Goal: Task Accomplishment & Management: Complete application form

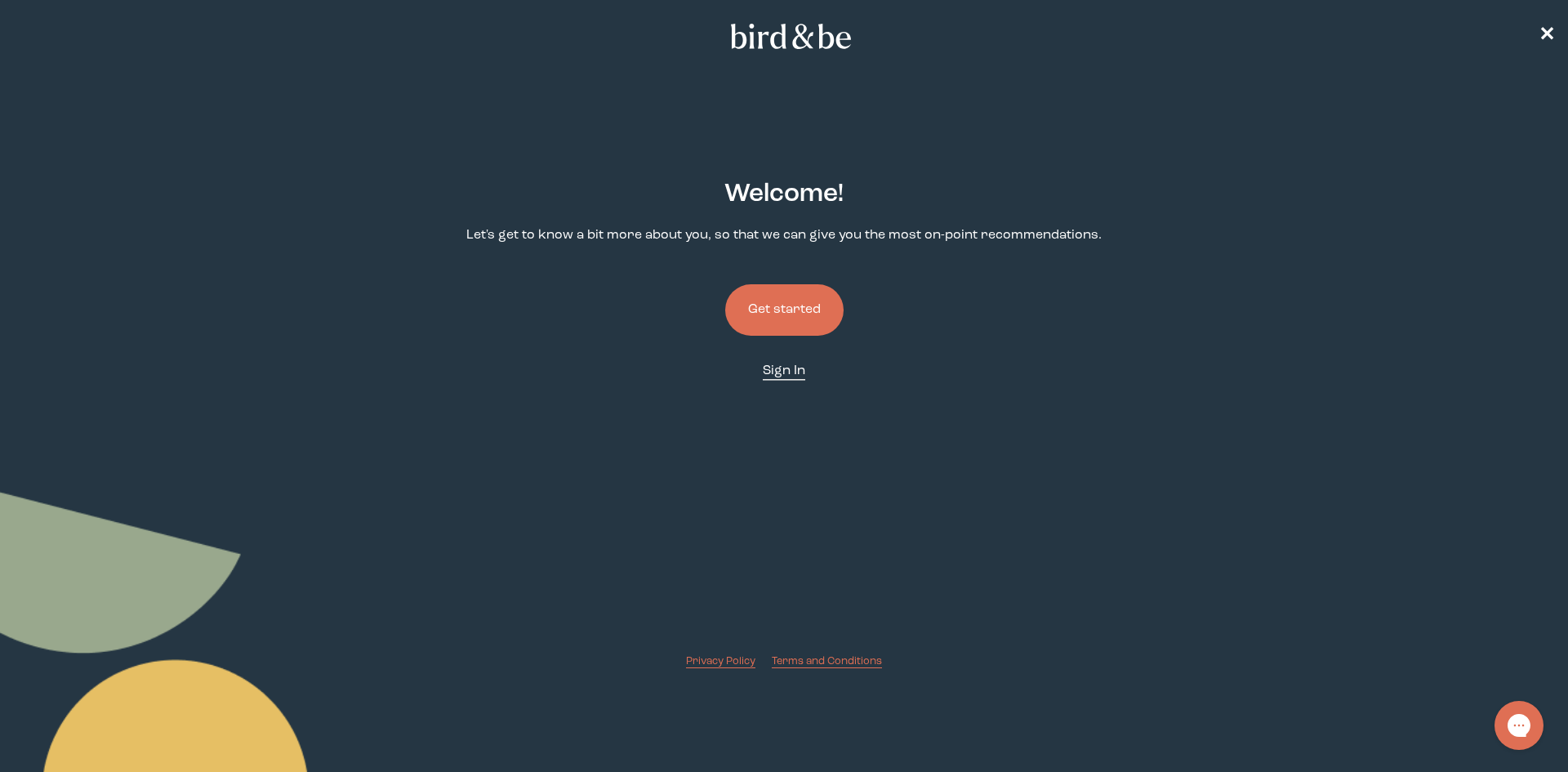
click at [791, 366] on span "Sign In" at bounding box center [784, 371] width 43 height 13
click at [796, 313] on button "Get started" at bounding box center [784, 310] width 118 height 52
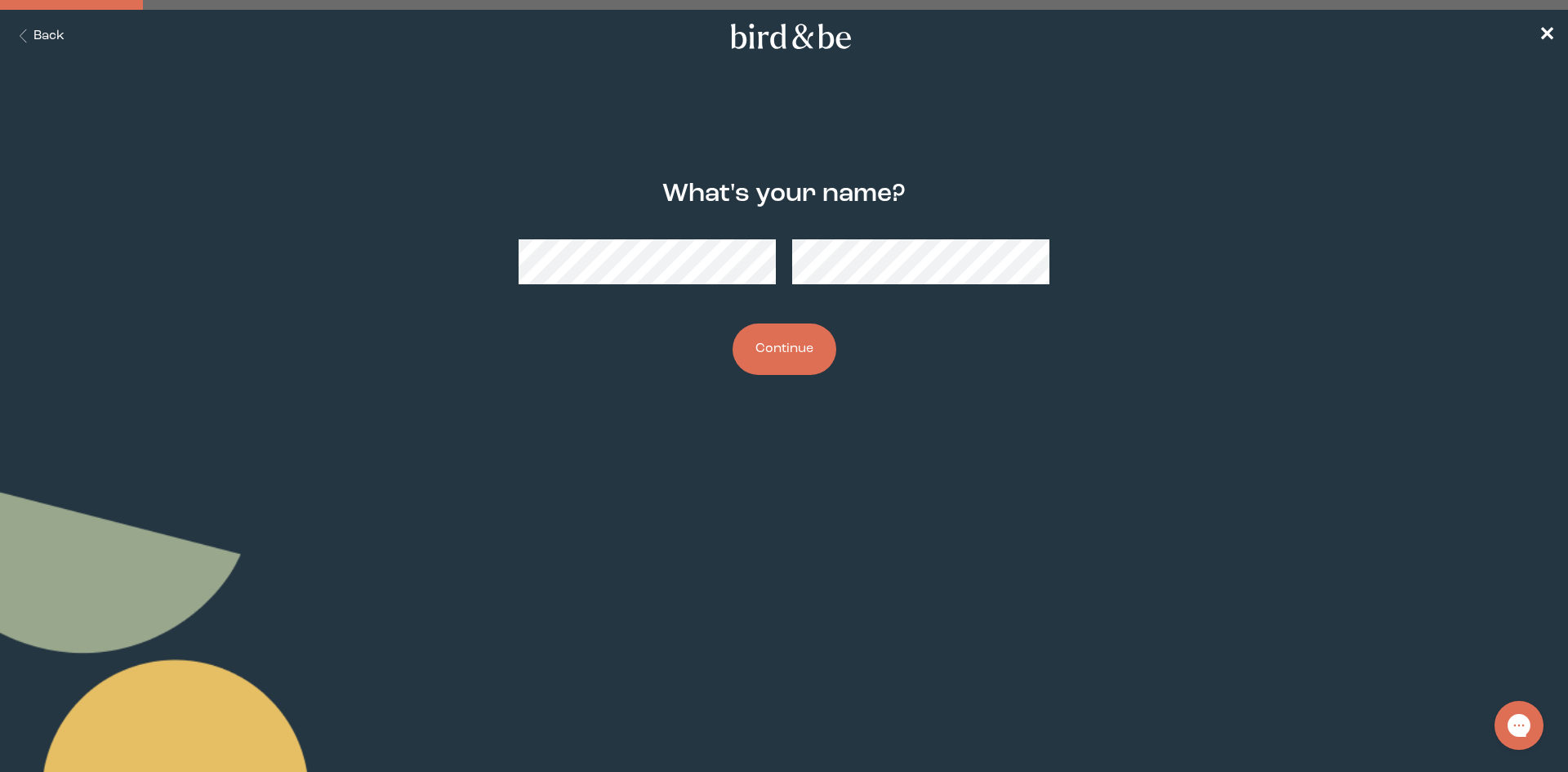
click at [732, 324] on button "Continue" at bounding box center [784, 350] width 103 height 52
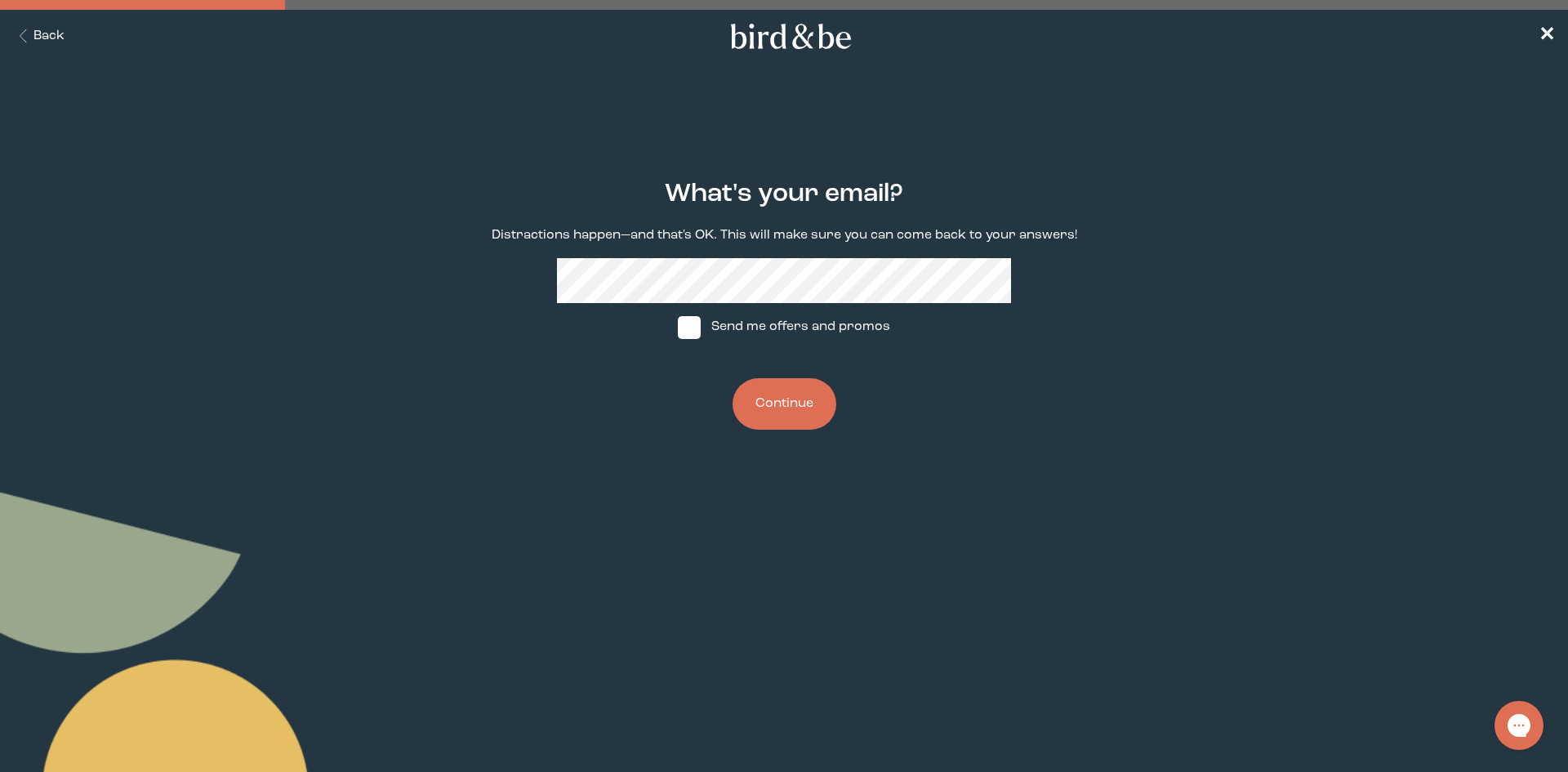
click at [791, 400] on button "Continue" at bounding box center [784, 404] width 103 height 52
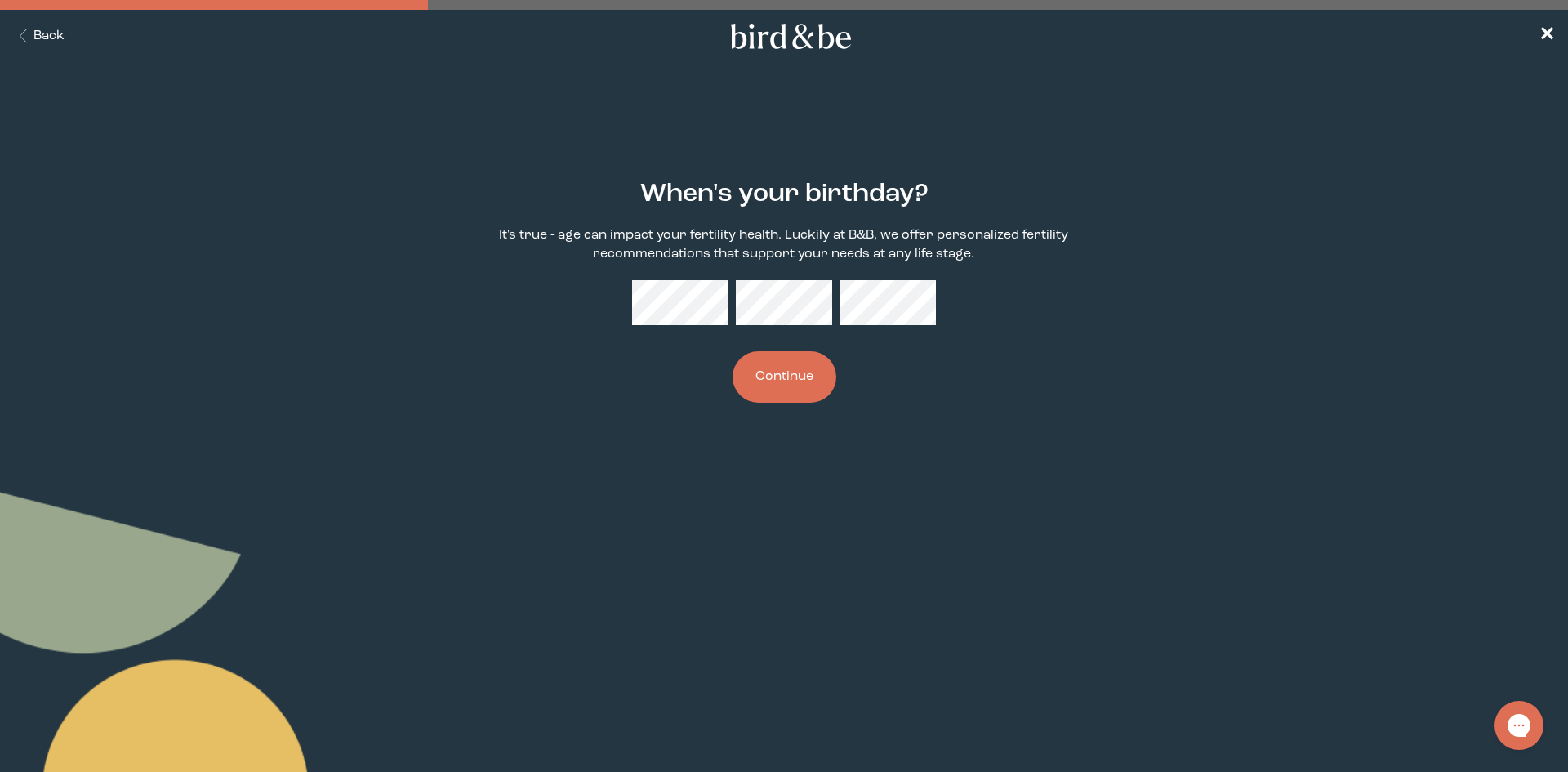
click at [732, 352] on button "Continue" at bounding box center [784, 378] width 103 height 52
click at [912, 485] on body "plus-circle minus-circle close-circle Bird & Be Logo Bird & Be Logo arrow-left …" at bounding box center [784, 386] width 1568 height 772
click at [620, 313] on div "When's your birthday? It's true - age can impact your fertility health. Luckily…" at bounding box center [784, 291] width 758 height 275
click at [775, 368] on button "Continue" at bounding box center [784, 378] width 103 height 52
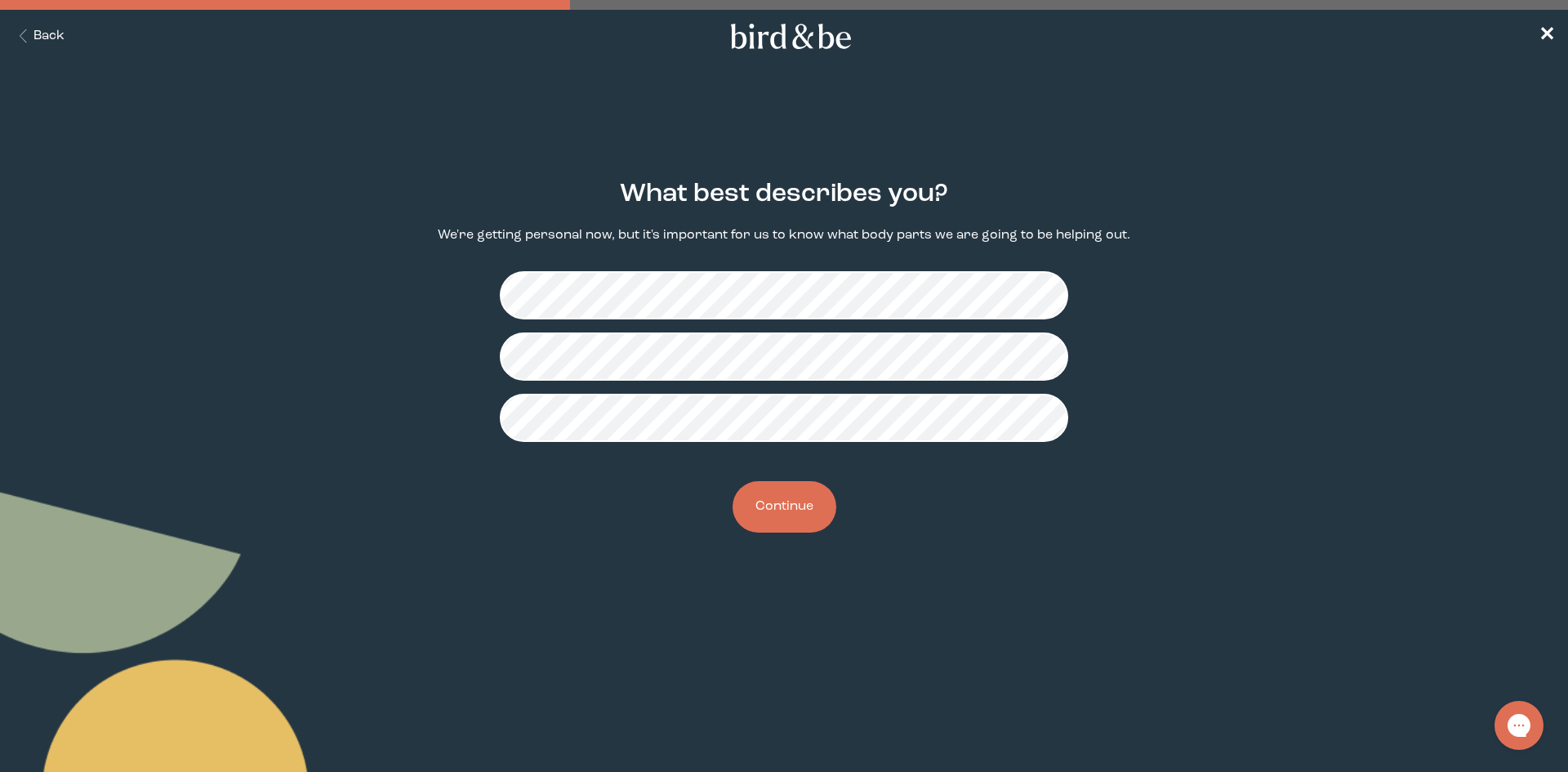
click at [805, 511] on button "Continue" at bounding box center [784, 507] width 103 height 52
click at [808, 506] on button "Continue" at bounding box center [784, 507] width 103 height 52
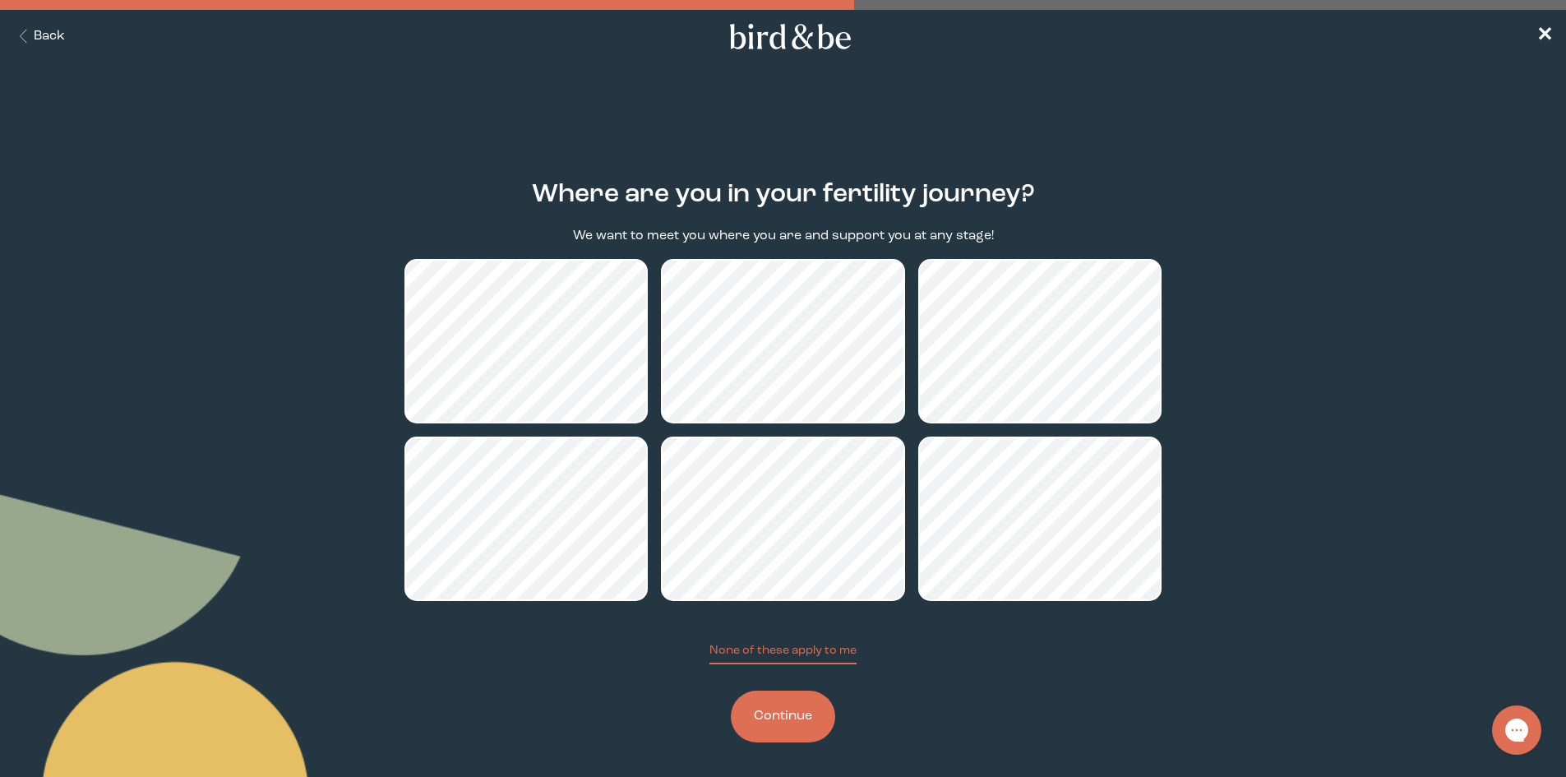
click at [802, 723] on button "Continue" at bounding box center [783, 717] width 104 height 52
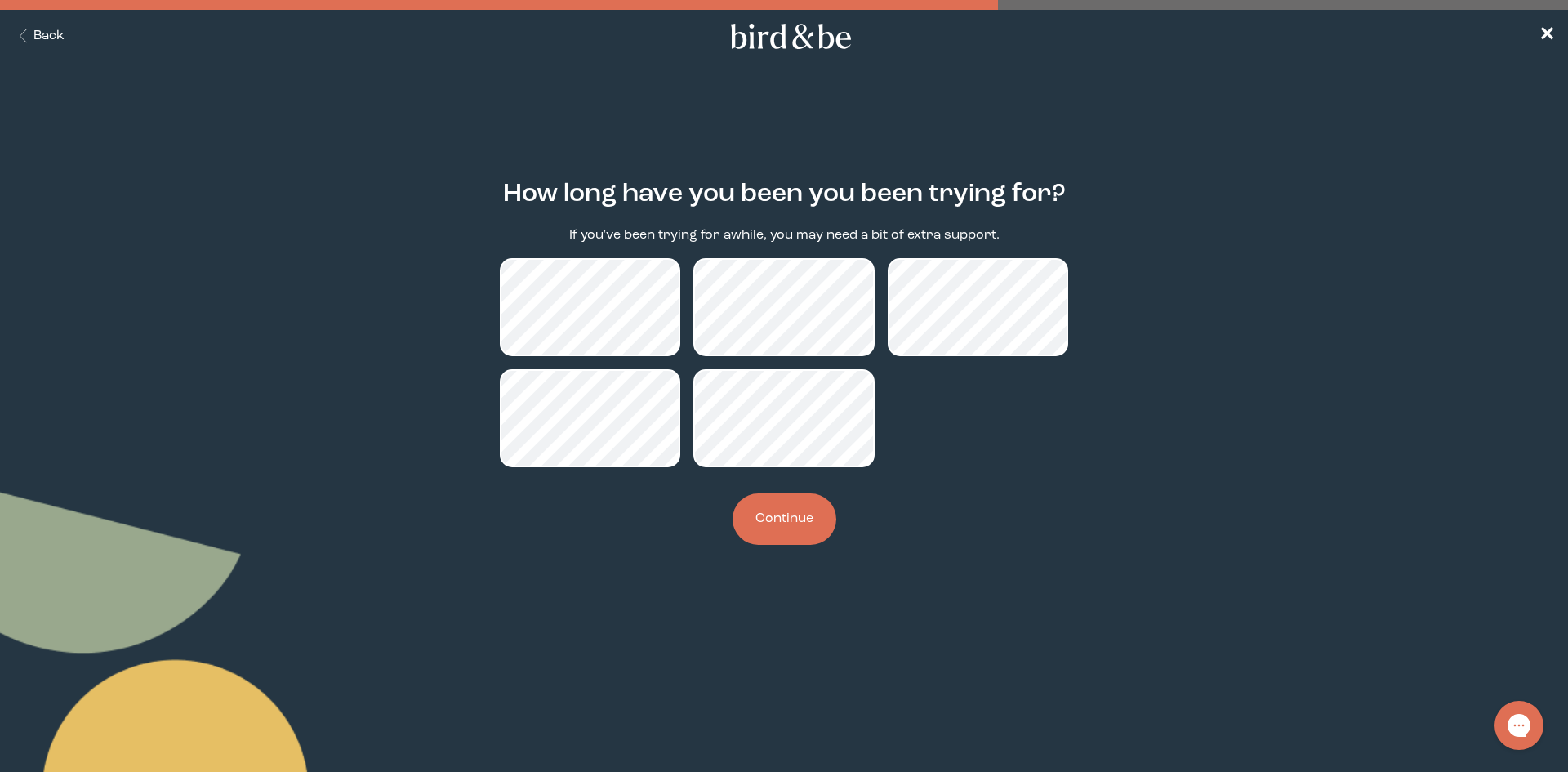
click at [54, 39] on button "Back" at bounding box center [39, 36] width 52 height 19
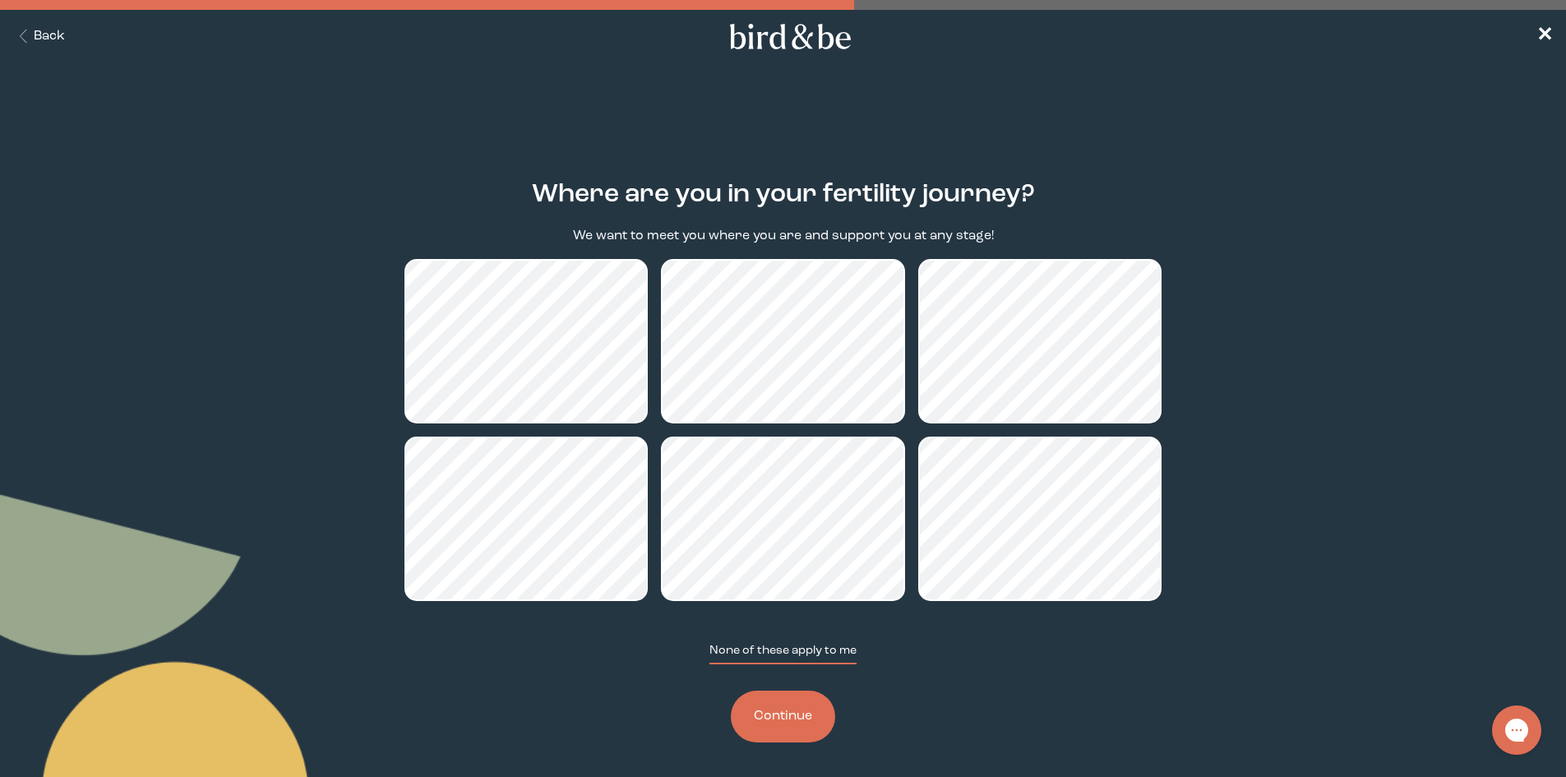
click at [841, 650] on button "None of these apply to me" at bounding box center [782, 653] width 147 height 22
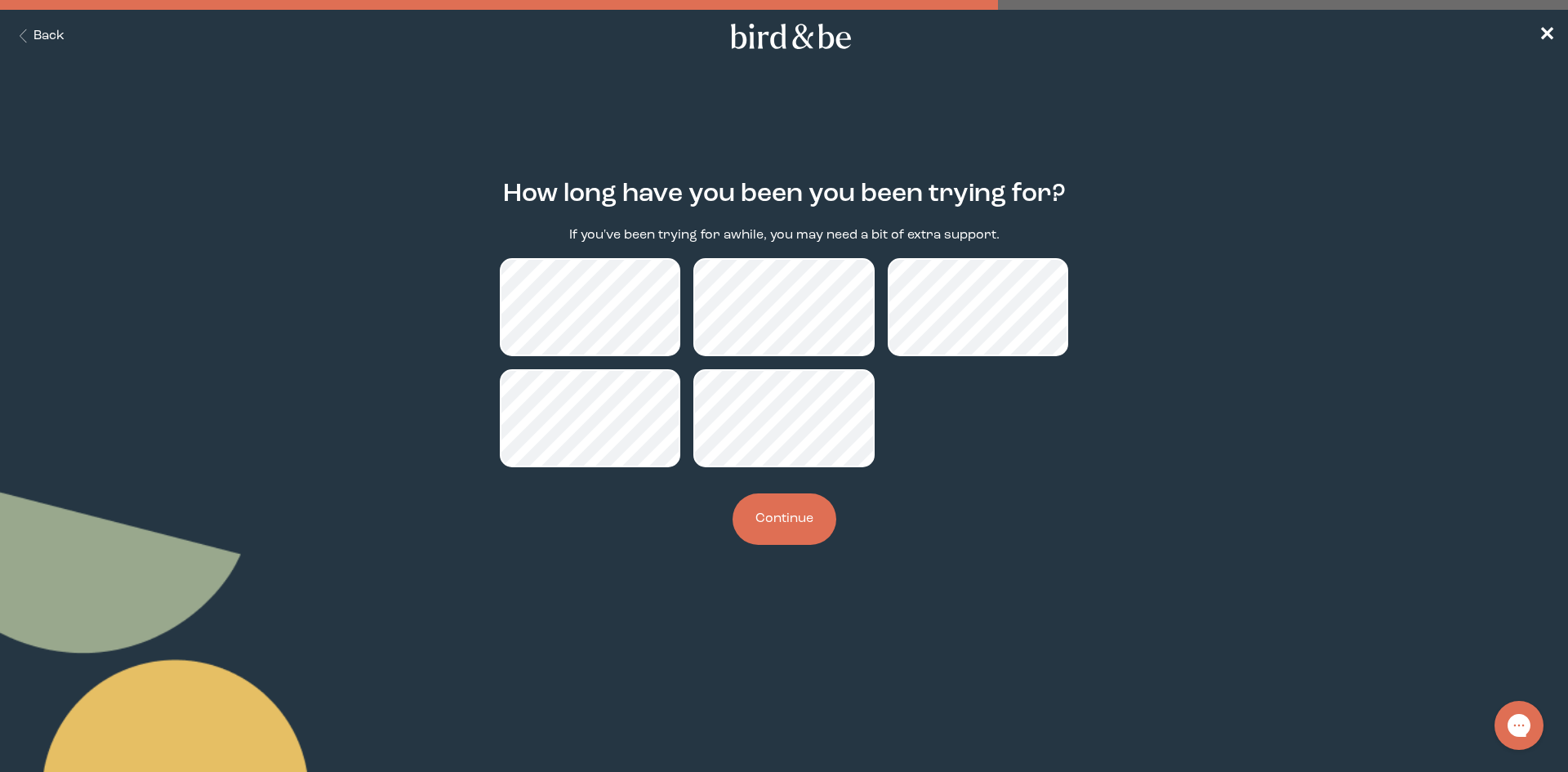
click at [769, 518] on button "Continue" at bounding box center [784, 520] width 103 height 52
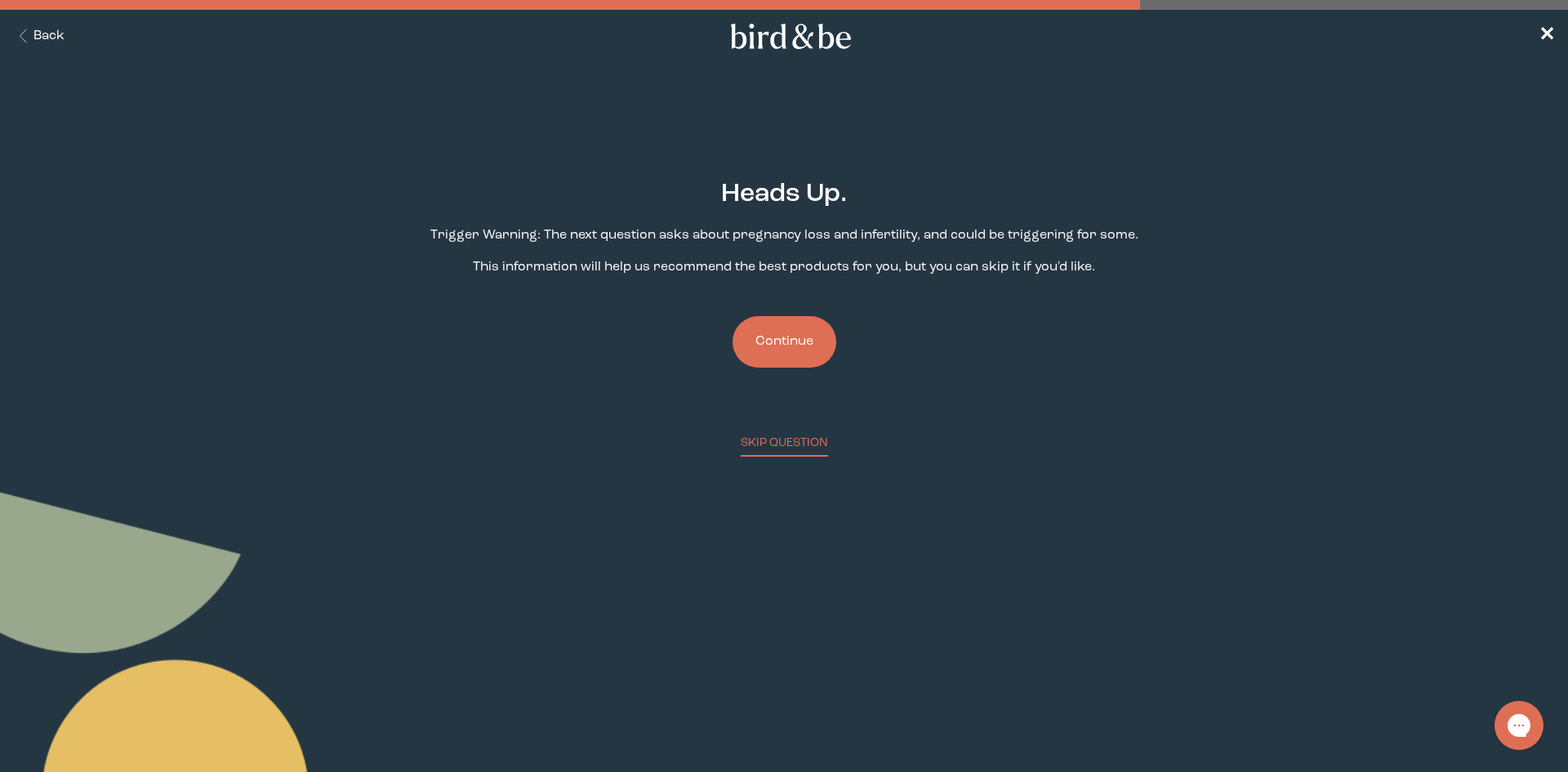
click at [791, 331] on button "Continue" at bounding box center [784, 342] width 103 height 52
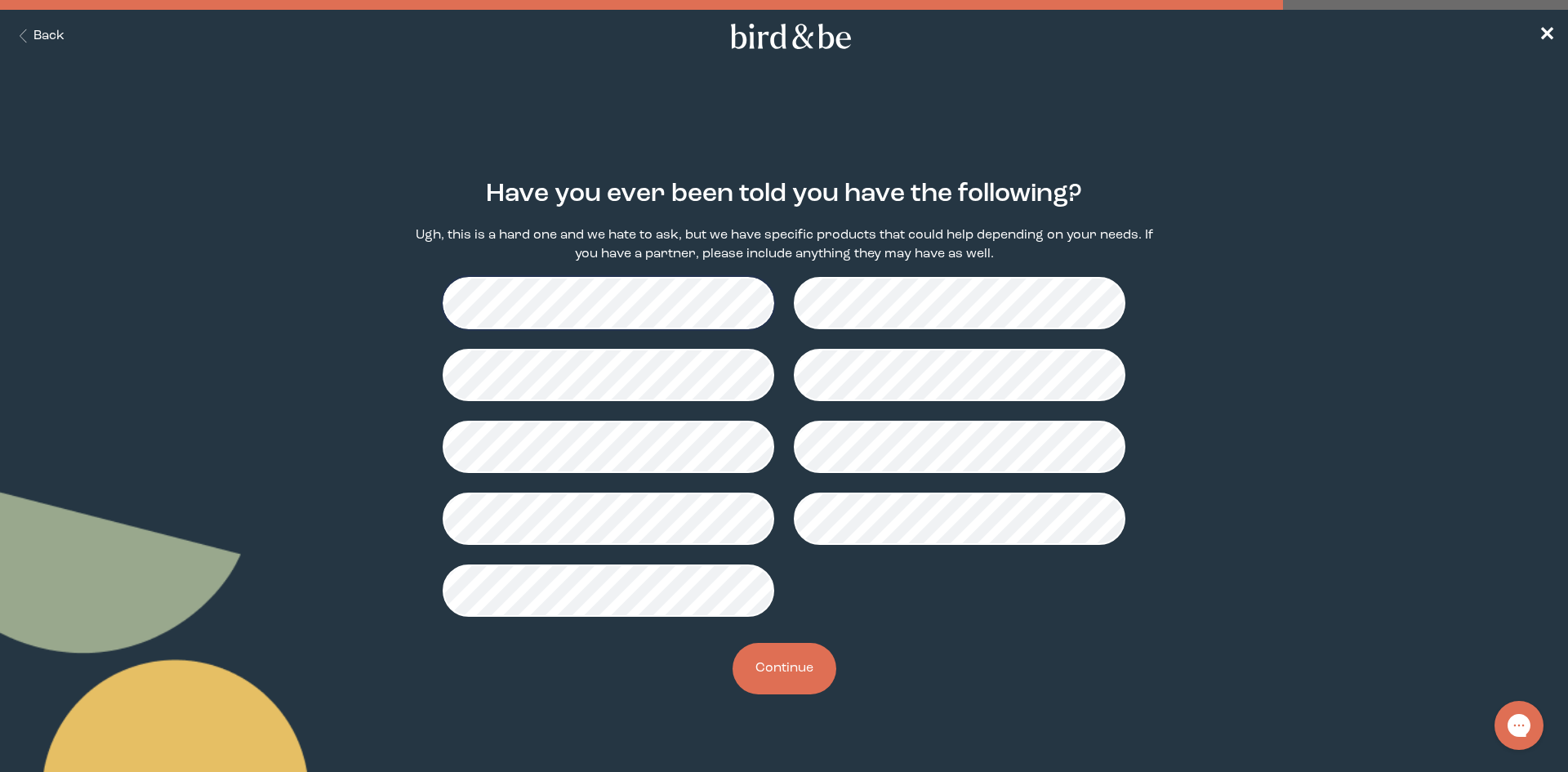
click at [792, 670] on button "Continue" at bounding box center [784, 669] width 103 height 52
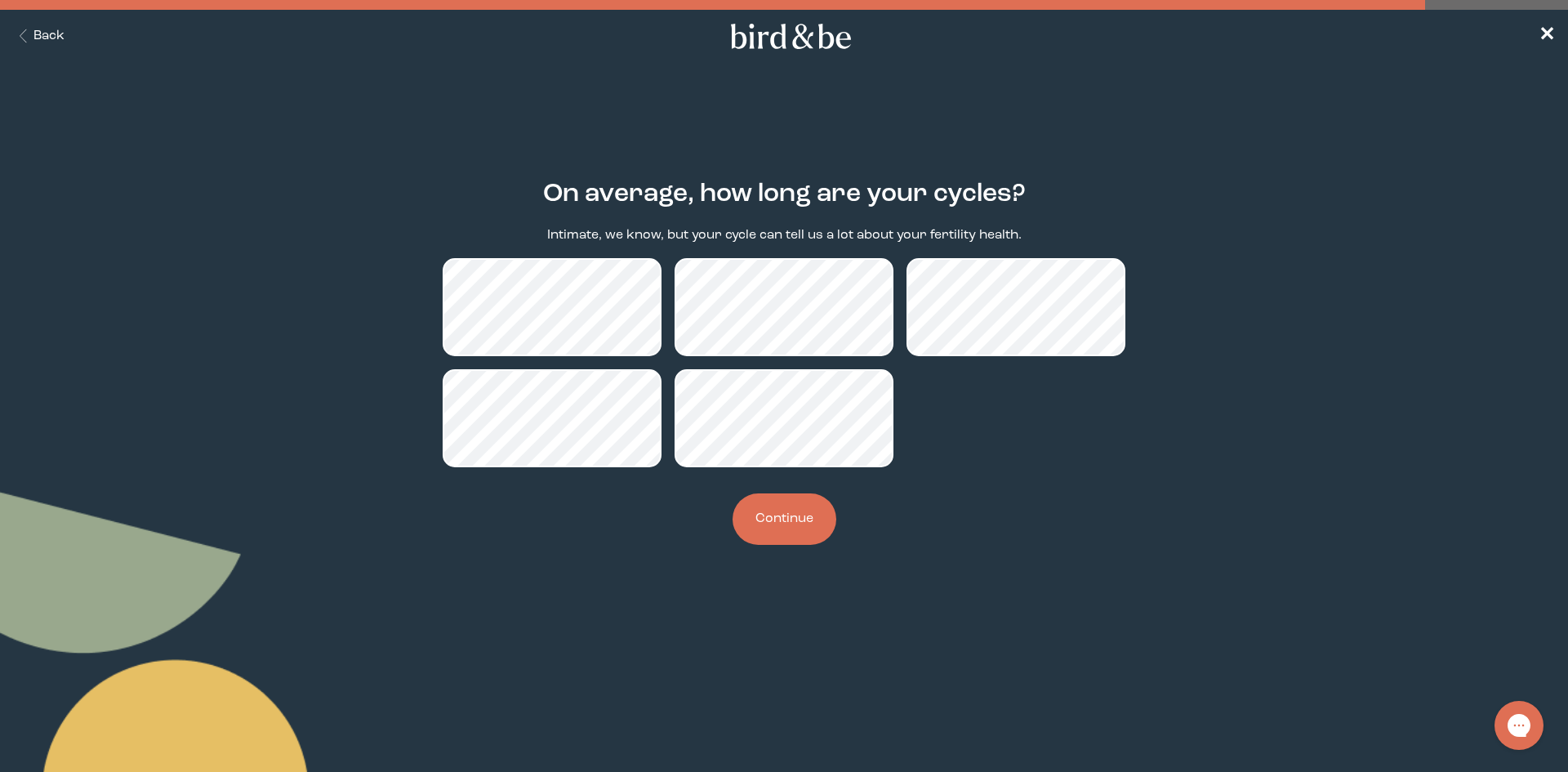
click at [775, 523] on button "Continue" at bounding box center [784, 520] width 103 height 52
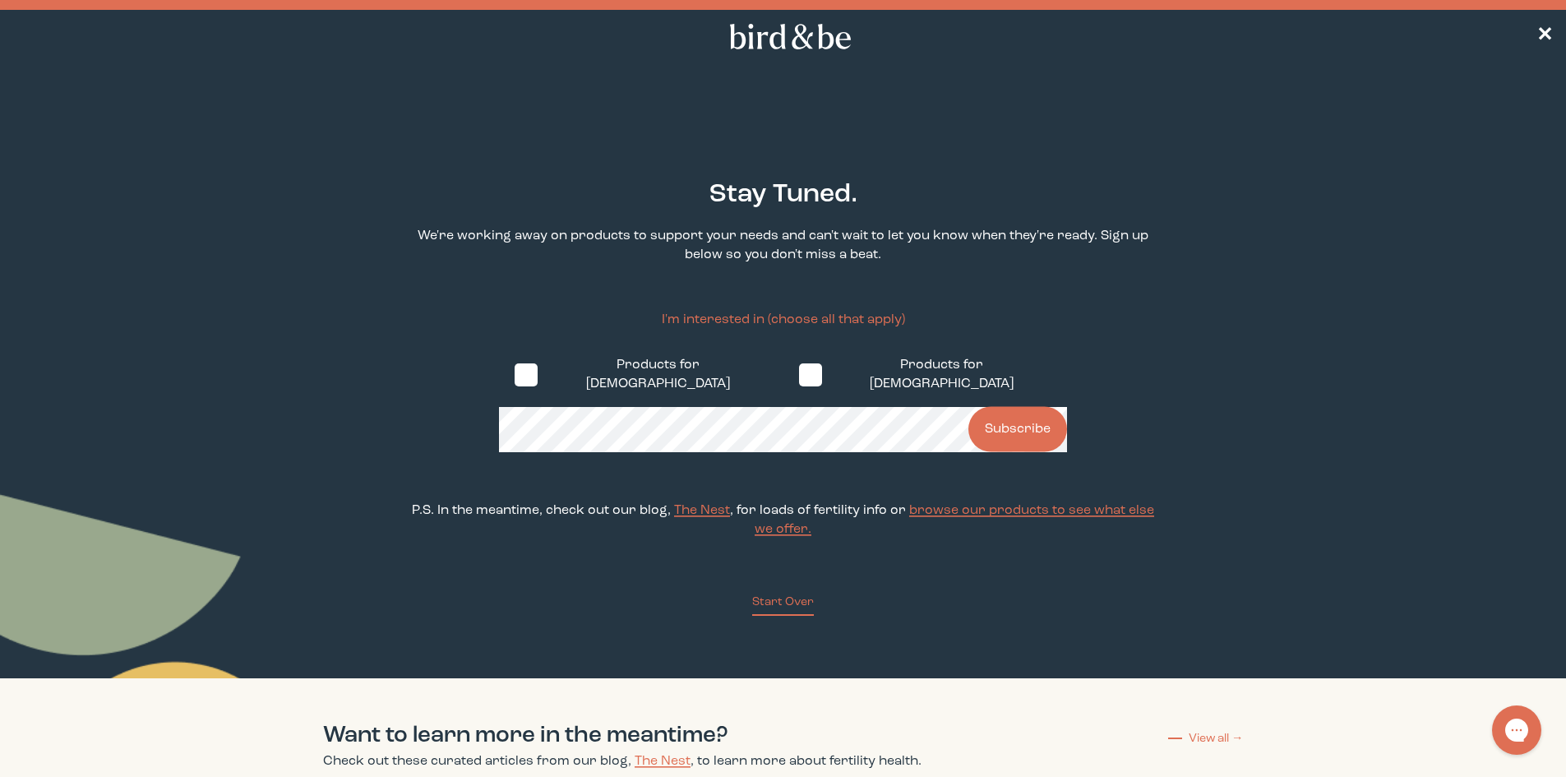
click at [799, 369] on span at bounding box center [810, 374] width 23 height 23
click at [798, 374] on input "Products for Females" at bounding box center [798, 374] width 1 height 1
checkbox input "true"
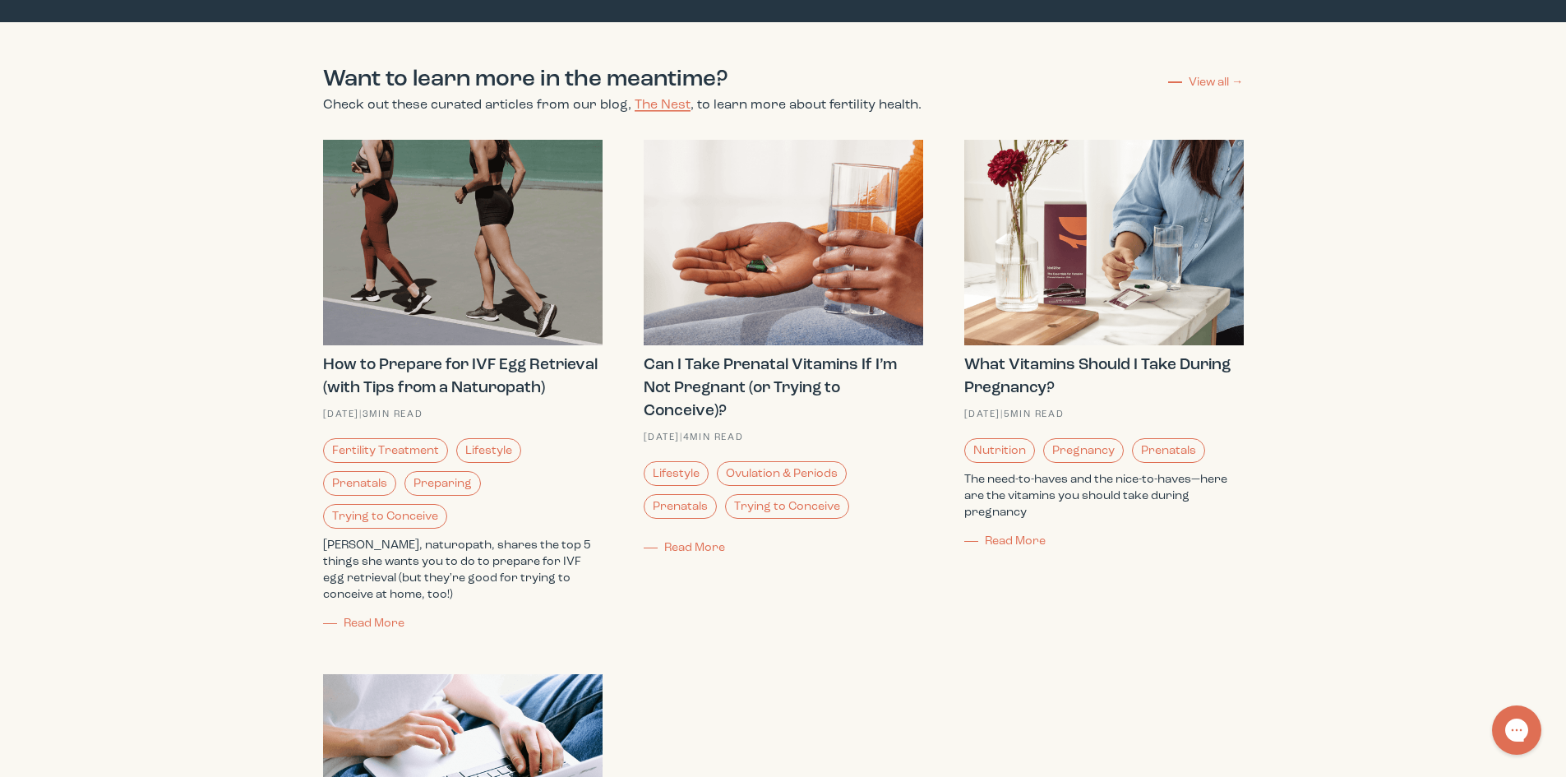
scroll to position [658, 0]
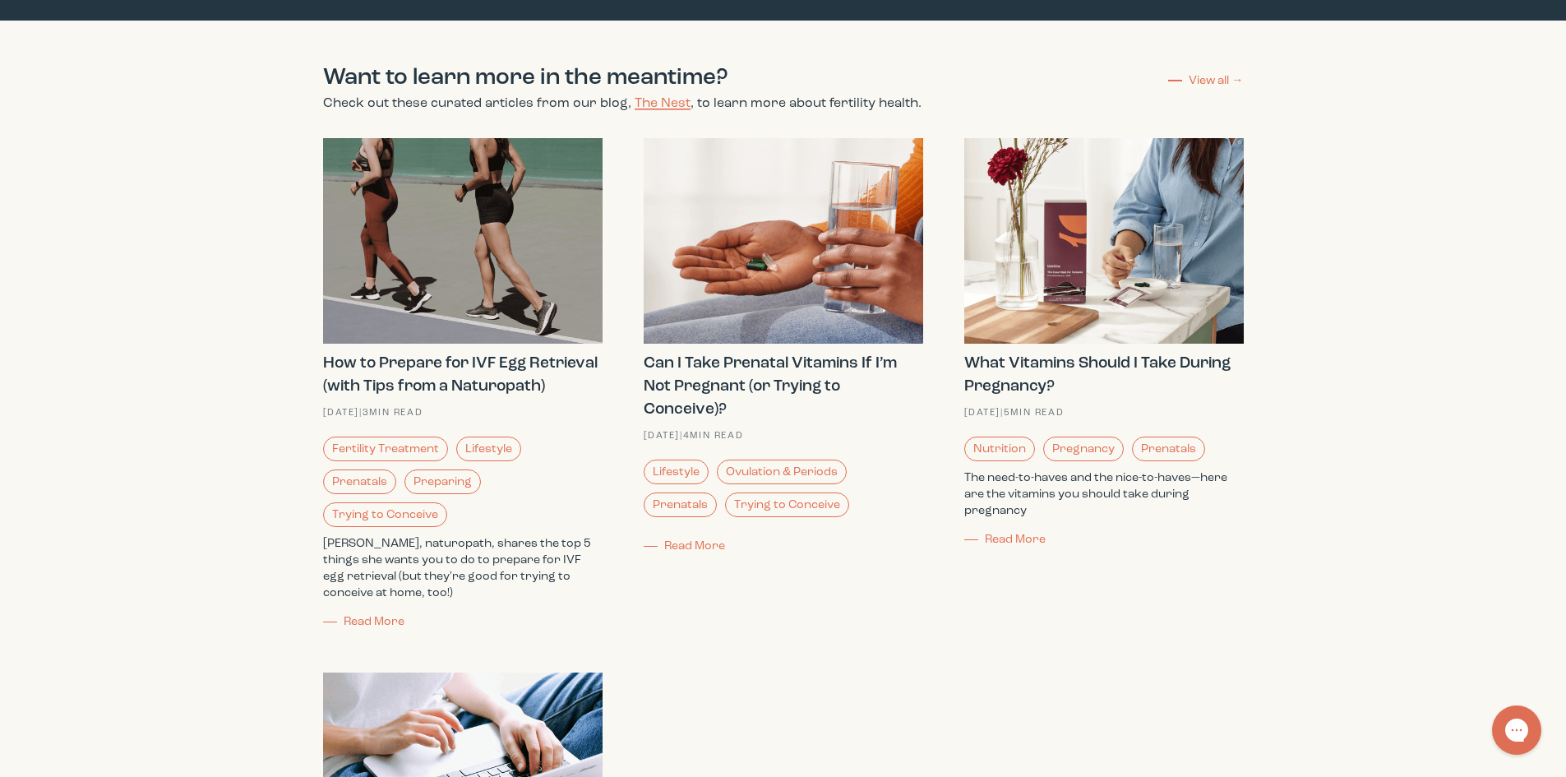
click at [383, 616] on span "Read More" at bounding box center [374, 622] width 61 height 12
